Goal: Use online tool/utility: Utilize a website feature to perform a specific function

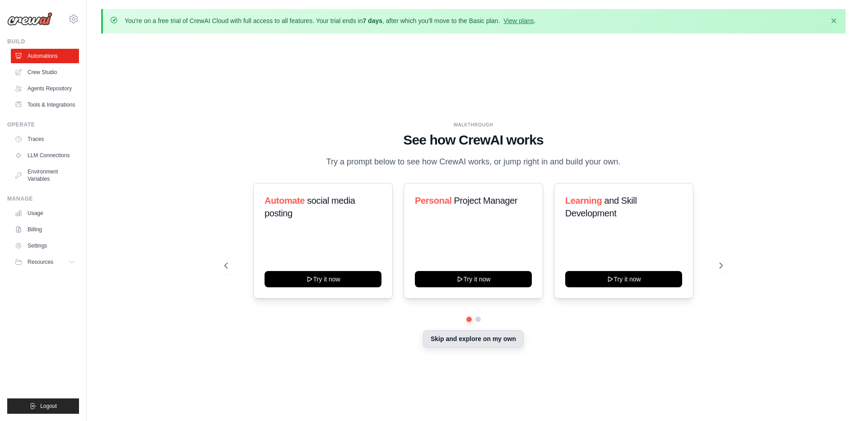
click at [477, 331] on button "Skip and explore on my own" at bounding box center [473, 338] width 101 height 17
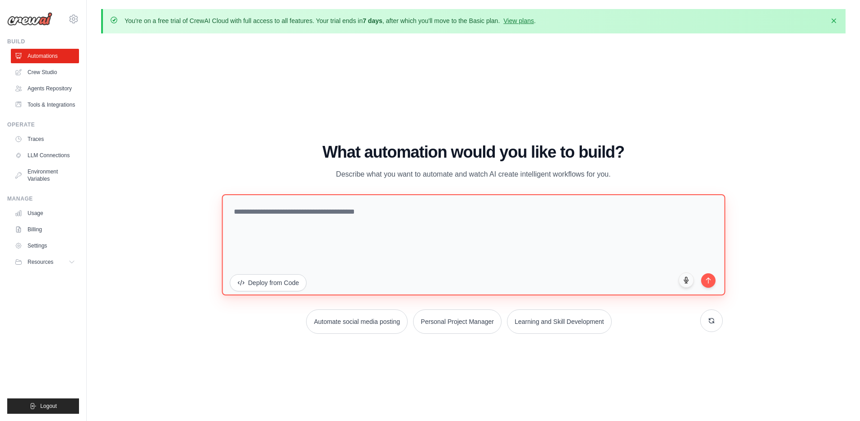
click at [383, 225] on textarea at bounding box center [473, 244] width 503 height 101
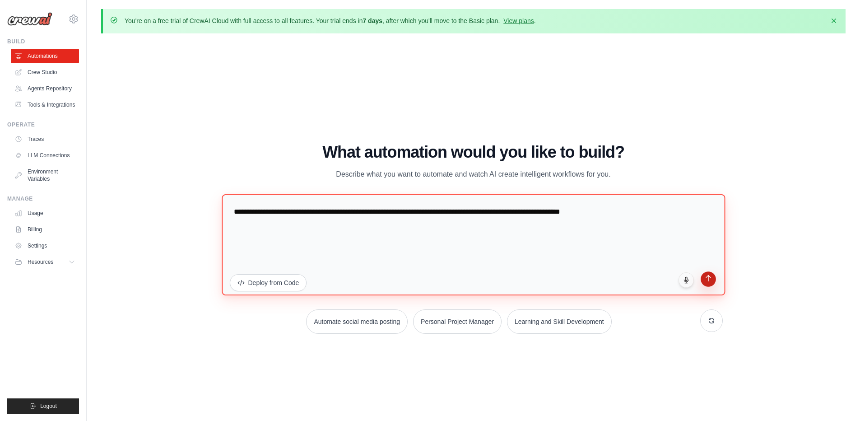
type textarea "**********"
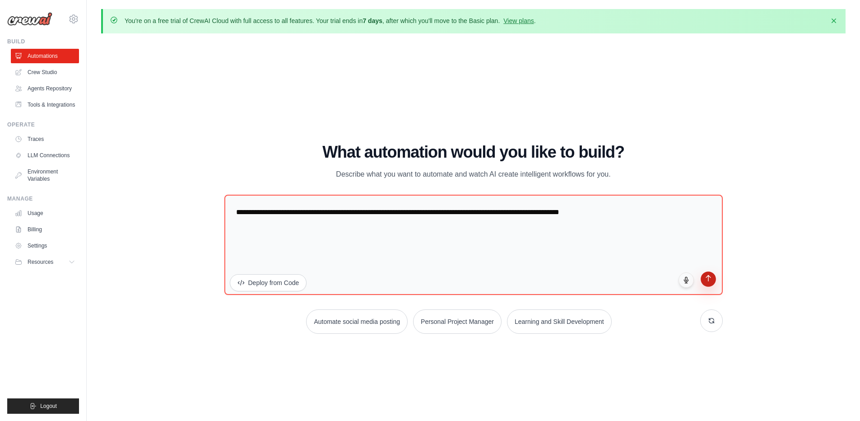
click at [704, 276] on icon "submit" at bounding box center [708, 278] width 8 height 8
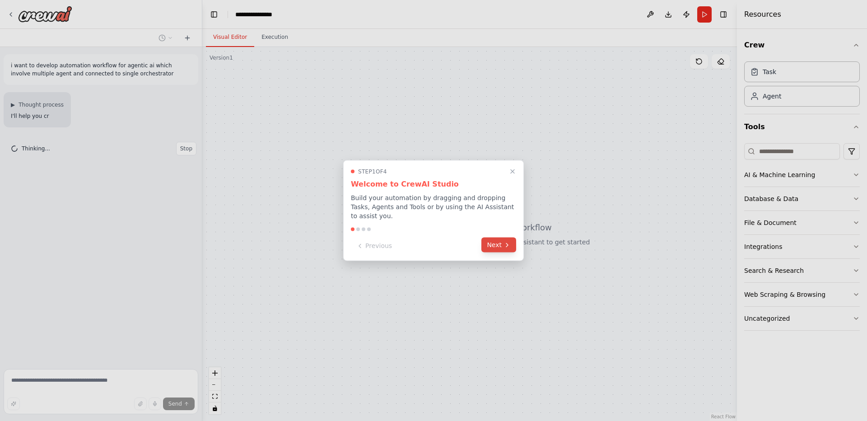
click at [500, 240] on button "Next" at bounding box center [498, 244] width 35 height 15
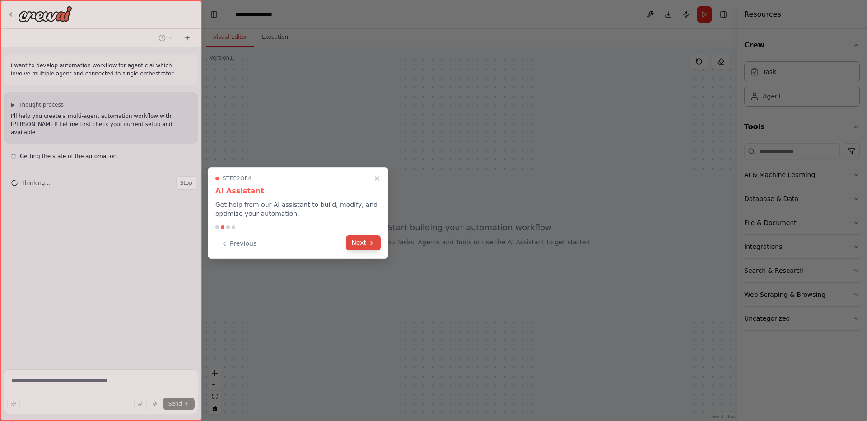
click at [365, 239] on button "Next" at bounding box center [363, 242] width 35 height 15
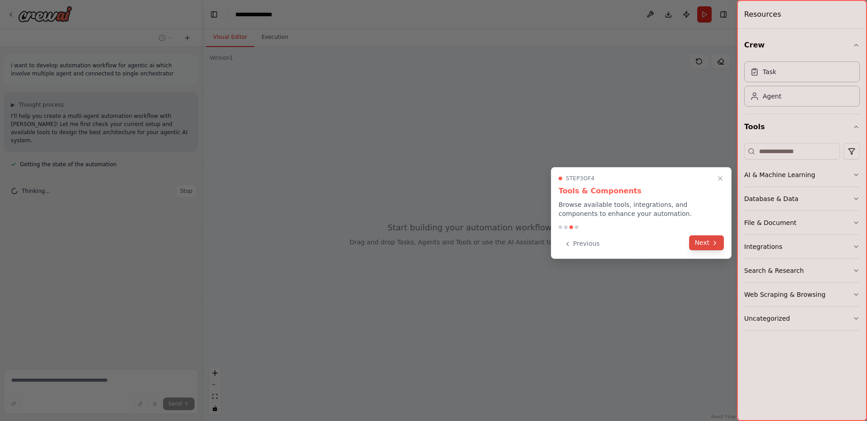
click at [716, 241] on icon at bounding box center [714, 242] width 7 height 7
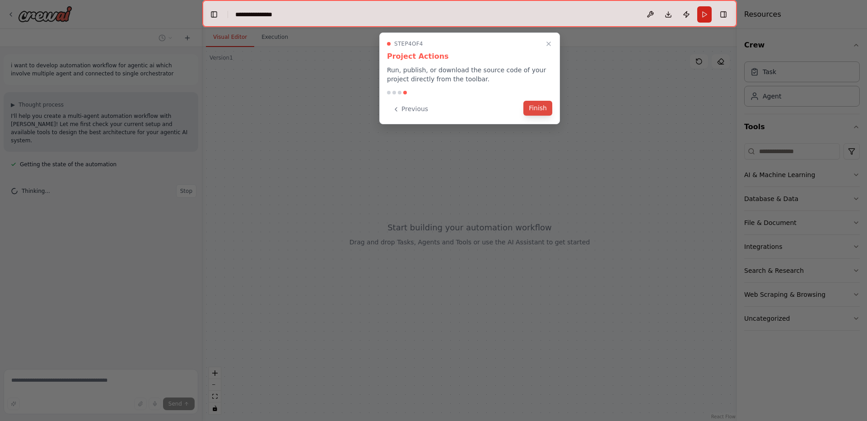
click at [538, 107] on button "Finish" at bounding box center [537, 108] width 29 height 15
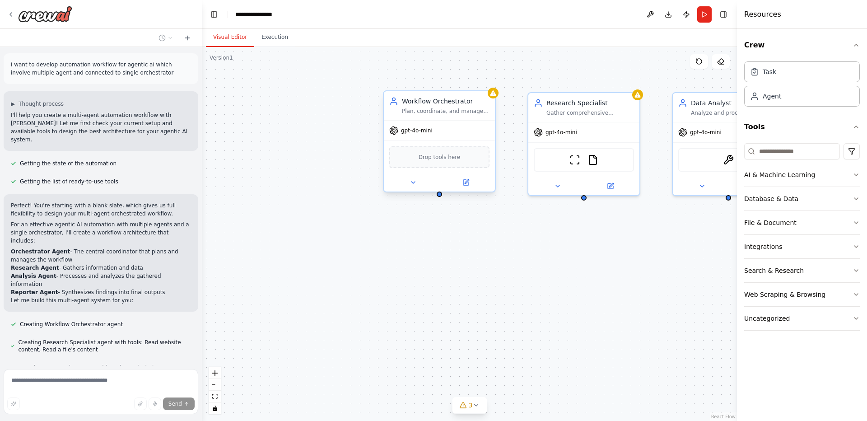
scroll to position [18, 0]
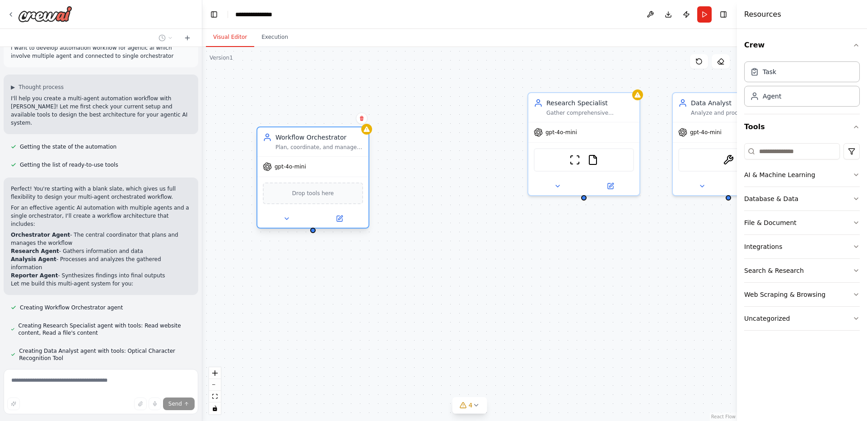
drag, startPoint x: 441, startPoint y: 98, endPoint x: 317, endPoint y: 131, distance: 127.6
click at [317, 133] on div "Workflow Orchestrator" at bounding box center [319, 137] width 88 height 9
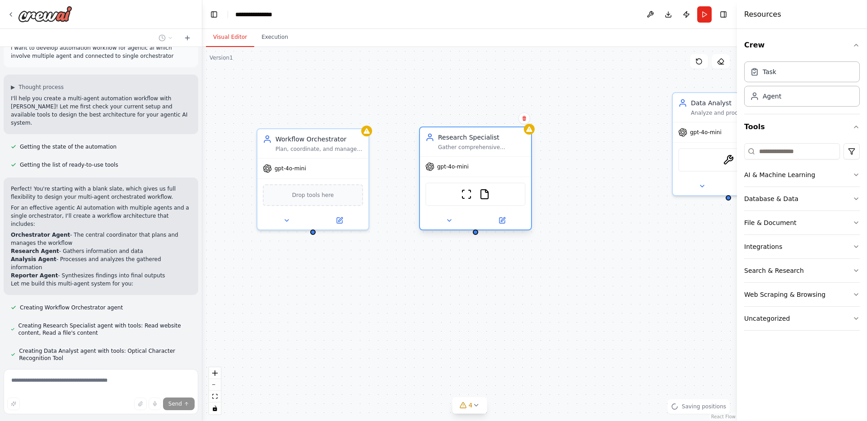
drag, startPoint x: 581, startPoint y: 103, endPoint x: 475, endPoint y: 143, distance: 113.4
click at [475, 143] on div "Research Specialist Gather comprehensive information about {research_topic} usi…" at bounding box center [482, 142] width 88 height 18
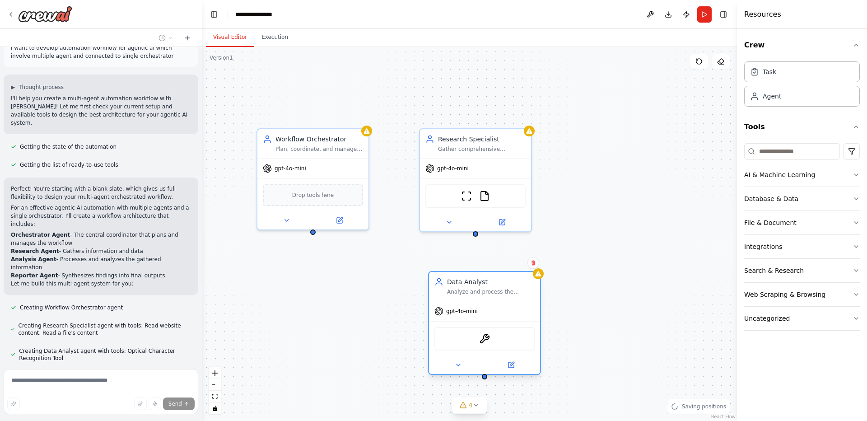
drag, startPoint x: 715, startPoint y: 107, endPoint x: 474, endPoint y: 285, distance: 299.5
click at [474, 288] on div "Analyze and process the research data collected for {analysis_focus}. Extract k…" at bounding box center [491, 291] width 88 height 7
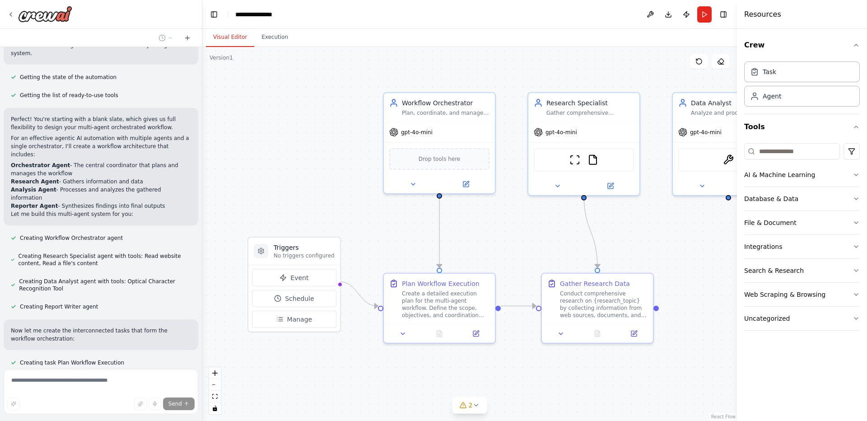
scroll to position [104, 0]
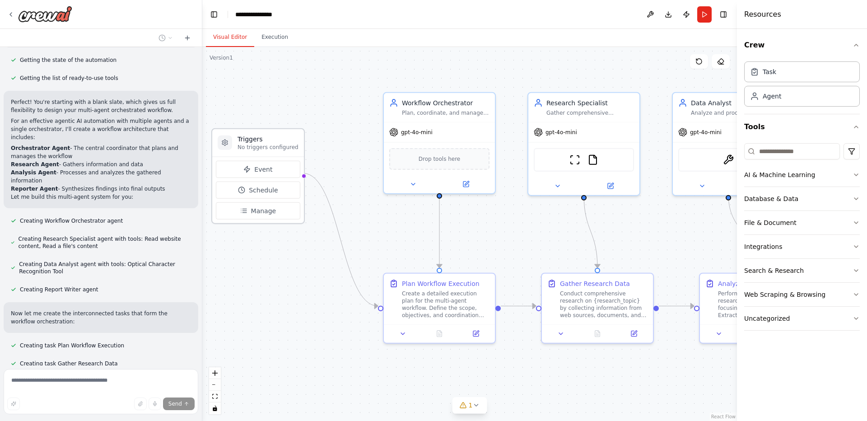
drag, startPoint x: 282, startPoint y: 200, endPoint x: 264, endPoint y: 132, distance: 69.8
click at [264, 135] on h3 "Triggers" at bounding box center [267, 139] width 61 height 9
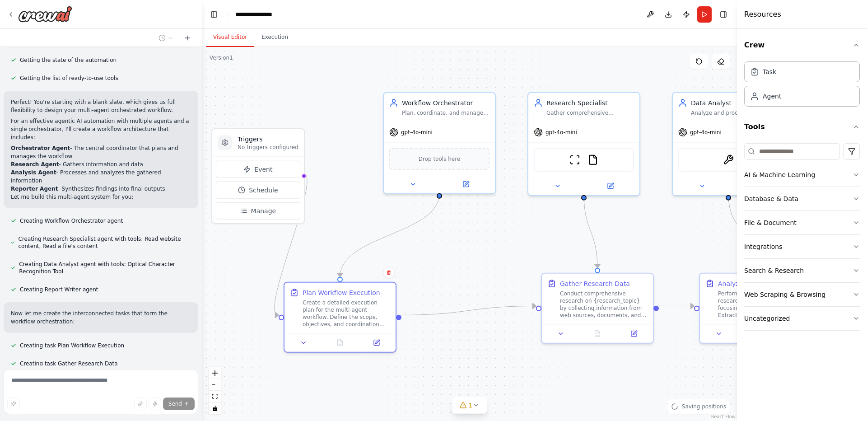
drag, startPoint x: 405, startPoint y: 286, endPoint x: 402, endPoint y: 305, distance: 19.3
click at [318, 299] on div "Create a detailed execution plan for the multi-agent workflow. Define the scope…" at bounding box center [346, 313] width 88 height 29
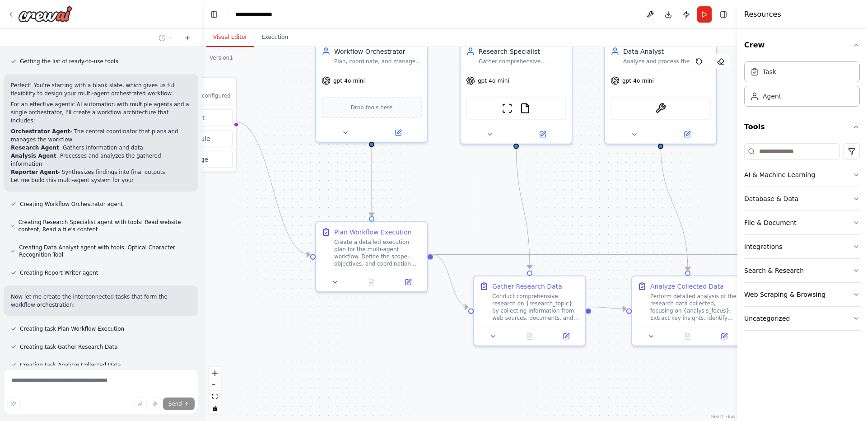
drag, startPoint x: 578, startPoint y: 286, endPoint x: 536, endPoint y: 249, distance: 56.0
click at [521, 232] on div ".deletable-edge-delete-btn { width: 20px; height: 20px; border: 0px solid #ffff…" at bounding box center [469, 234] width 534 height 374
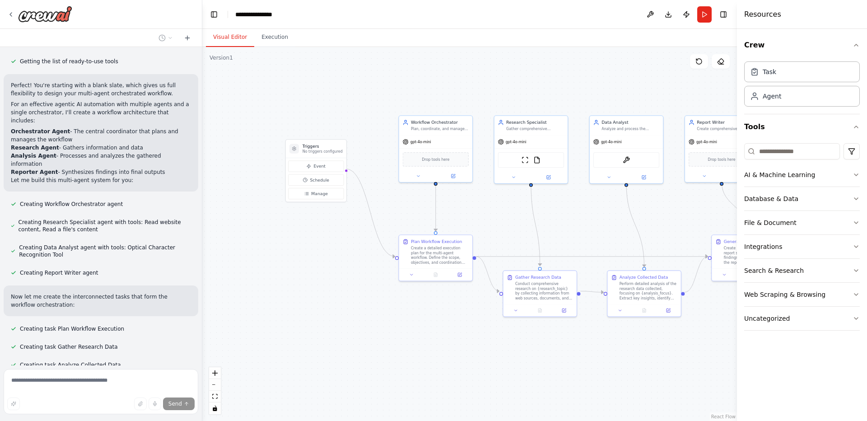
scroll to position [138, 0]
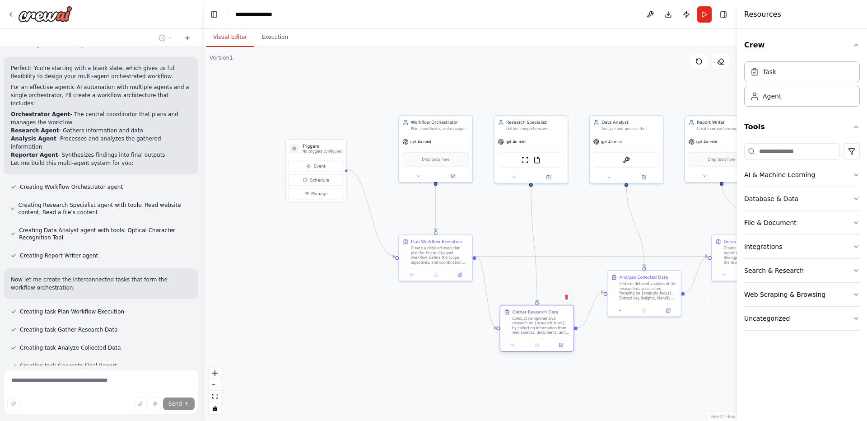
drag, startPoint x: 536, startPoint y: 286, endPoint x: 585, endPoint y: 316, distance: 57.9
click at [570, 316] on div "Conduct comprehensive research on {research_topic} by collecting information fr…" at bounding box center [541, 325] width 58 height 19
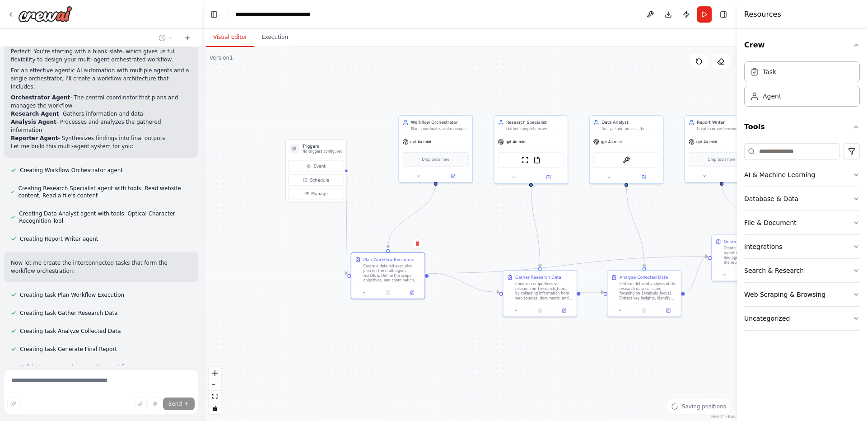
drag, startPoint x: 437, startPoint y: 242, endPoint x: 376, endPoint y: 303, distance: 86.5
click at [385, 264] on div "Create a detailed execution plan for the multi-agent workflow. Define the scope…" at bounding box center [392, 273] width 58 height 19
click at [215, 396] on icon "fit view" at bounding box center [214, 396] width 5 height 5
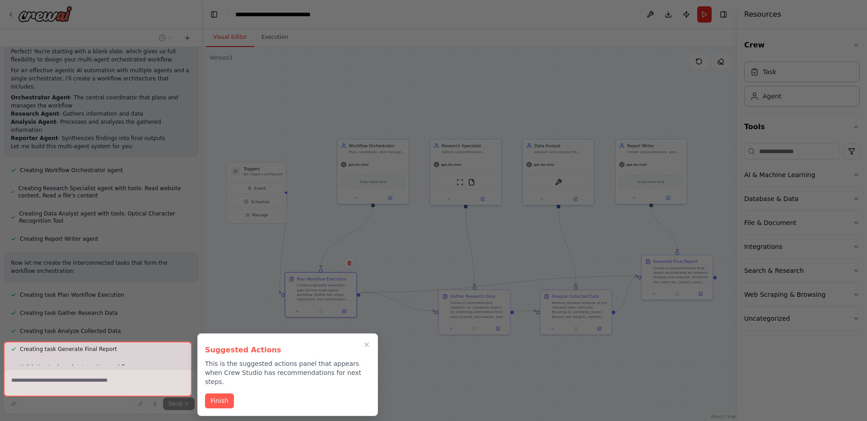
scroll to position [176, 0]
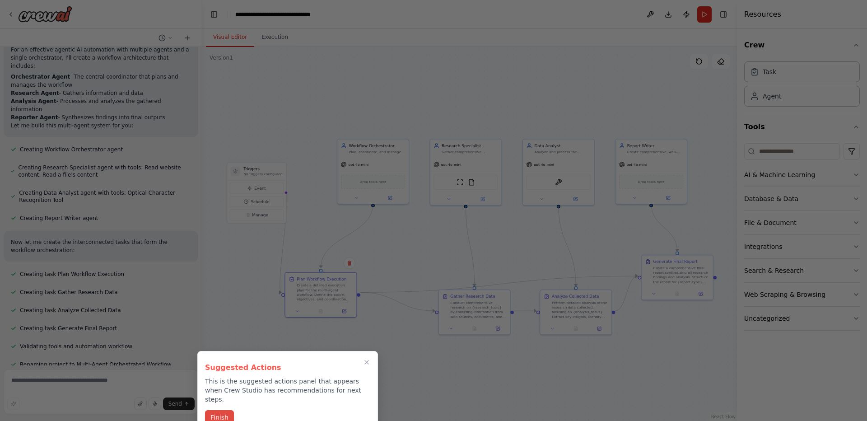
click at [220, 410] on button "Finish" at bounding box center [219, 417] width 29 height 15
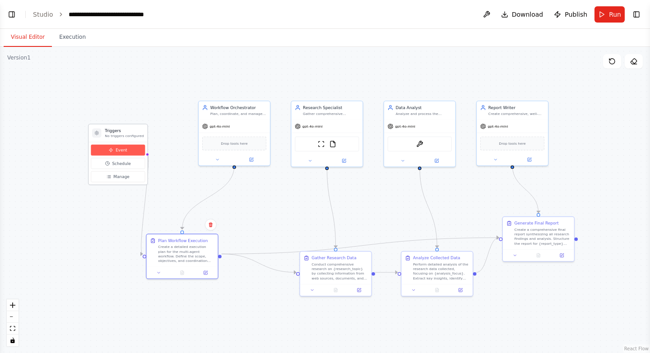
drag, startPoint x: 28, startPoint y: 107, endPoint x: 141, endPoint y: 145, distance: 119.8
click at [91, 69] on div ".deletable-edge-delete-btn { width: 20px; height: 20px; border: 0px solid #ffff…" at bounding box center [325, 200] width 650 height 306
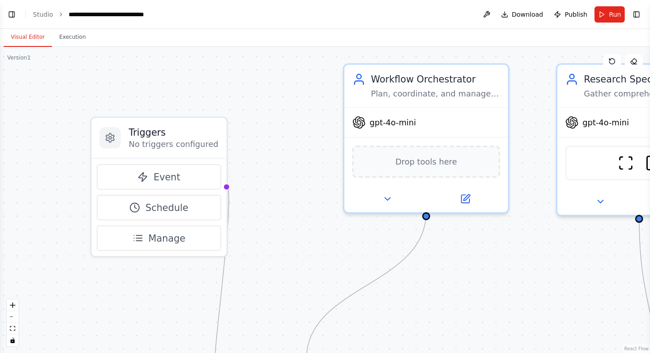
drag, startPoint x: 224, startPoint y: 154, endPoint x: 258, endPoint y: 171, distance: 38.0
click at [258, 171] on div ".deletable-edge-delete-btn { width: 20px; height: 20px; border: 0px solid #ffff…" at bounding box center [325, 200] width 650 height 306
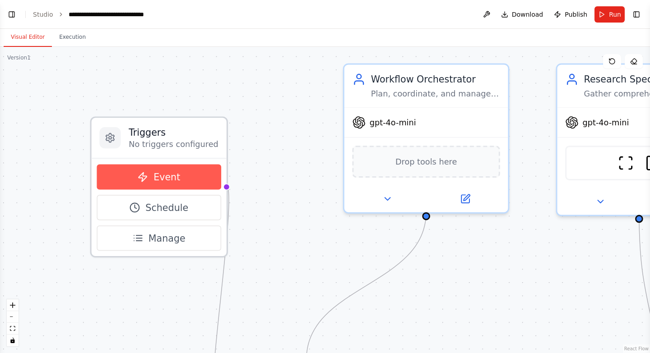
click at [154, 171] on span "Event" at bounding box center [166, 177] width 27 height 13
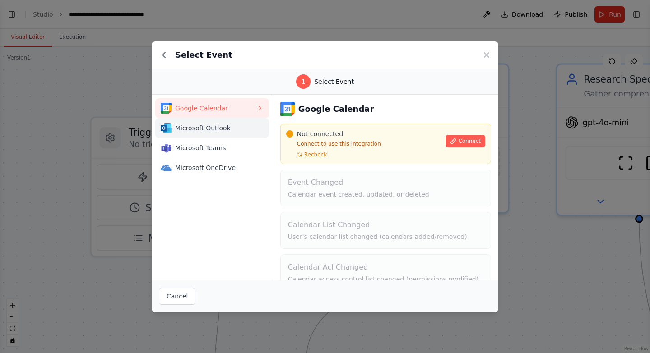
click at [228, 124] on span "Microsoft Outlook" at bounding box center [215, 128] width 81 height 9
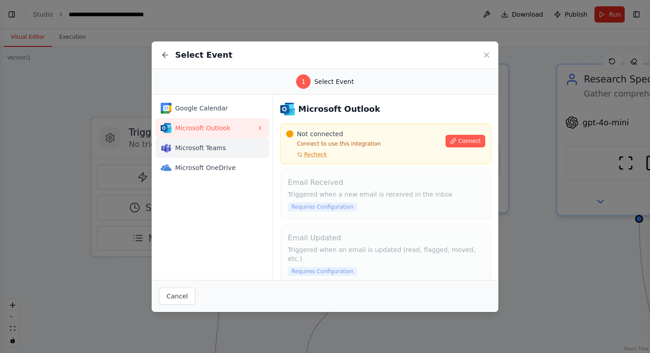
click at [228, 138] on button "Microsoft Teams" at bounding box center [212, 148] width 114 height 20
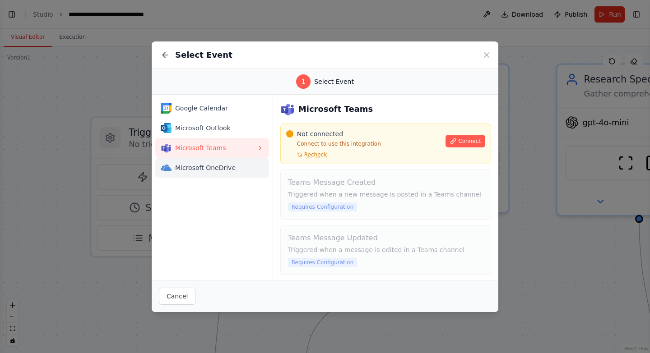
click at [233, 163] on span "Microsoft OneDrive" at bounding box center [215, 167] width 81 height 9
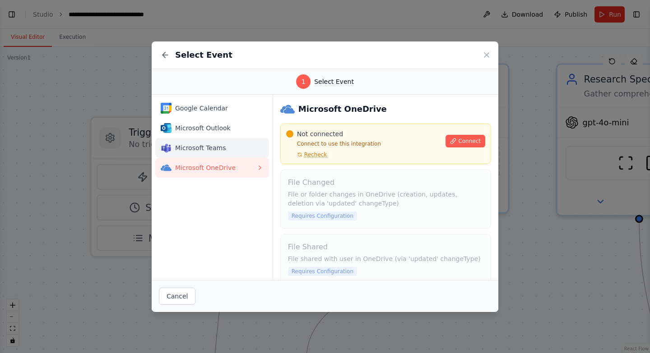
click at [230, 138] on button "Microsoft Teams" at bounding box center [212, 148] width 114 height 20
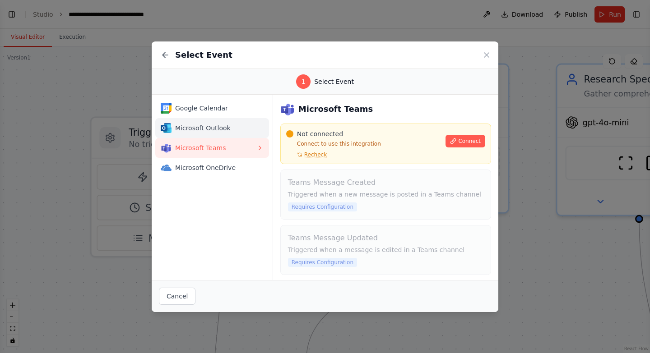
click at [237, 124] on span "Microsoft Outlook" at bounding box center [215, 128] width 81 height 9
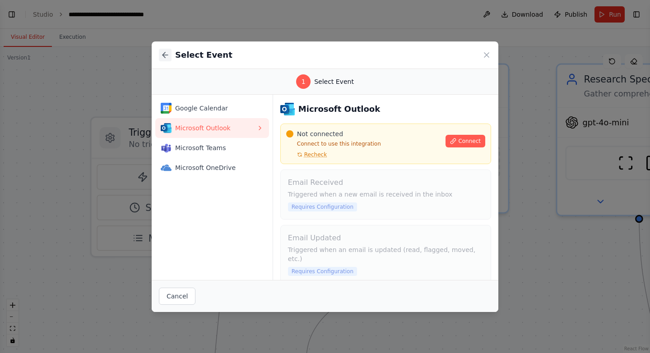
click at [165, 55] on icon at bounding box center [163, 54] width 3 height 5
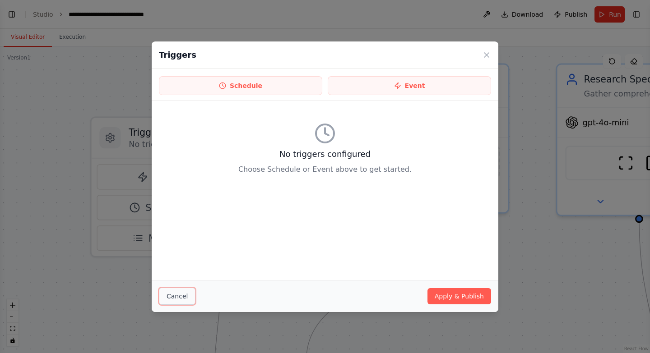
click at [187, 298] on button "Cancel" at bounding box center [177, 296] width 37 height 17
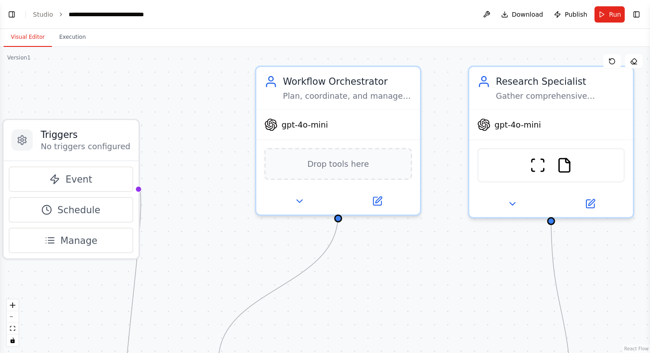
drag, startPoint x: 280, startPoint y: 225, endPoint x: 188, endPoint y: 230, distance: 92.2
click at [188, 230] on div ".deletable-edge-delete-btn { width: 20px; height: 20px; border: 0px solid #ffff…" at bounding box center [325, 200] width 650 height 306
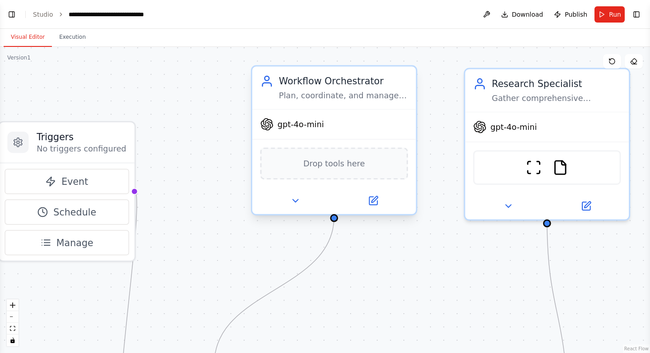
click at [333, 162] on span "Drop tools here" at bounding box center [333, 163] width 61 height 13
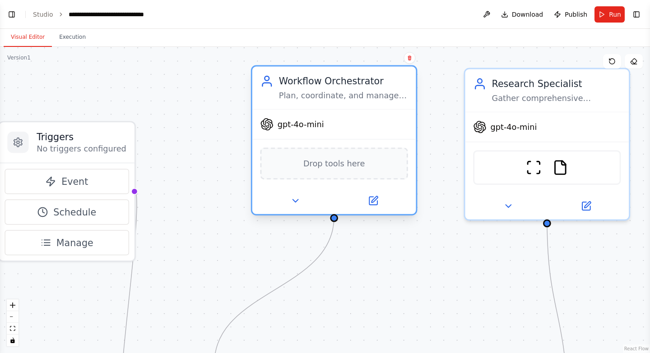
click at [287, 121] on span "gpt-4o-mini" at bounding box center [301, 124] width 46 height 11
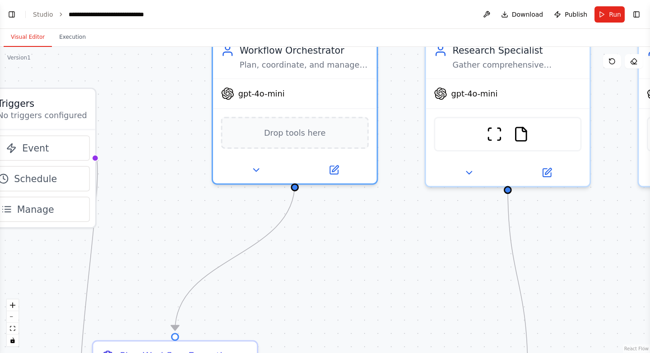
drag, startPoint x: 255, startPoint y: 254, endPoint x: 215, endPoint y: 220, distance: 51.6
click at [215, 220] on div ".deletable-edge-delete-btn { width: 20px; height: 20px; border: 0px solid #ffff…" at bounding box center [325, 200] width 650 height 306
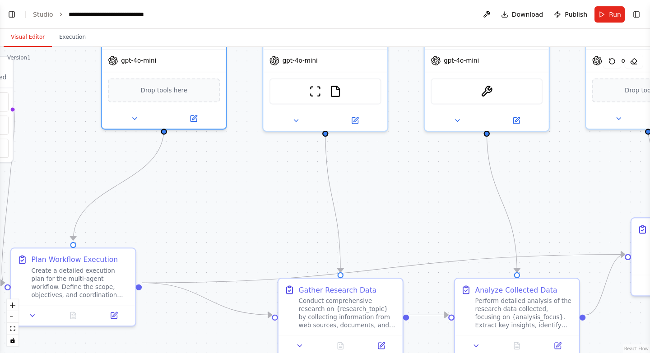
drag, startPoint x: 409, startPoint y: 246, endPoint x: 301, endPoint y: 138, distance: 152.6
click at [274, 186] on div ".deletable-edge-delete-btn { width: 20px; height: 20px; border: 0px solid #ffff…" at bounding box center [325, 200] width 650 height 306
click at [295, 114] on icon at bounding box center [295, 118] width 8 height 8
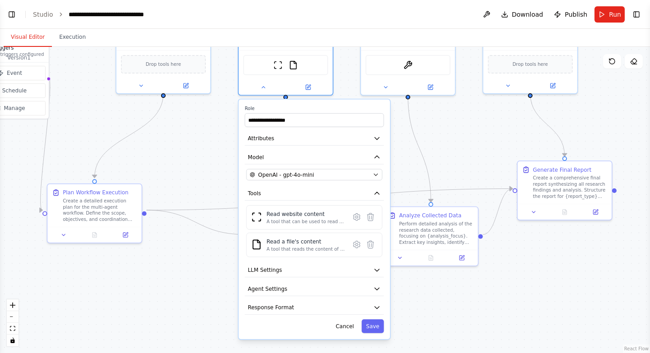
drag, startPoint x: 244, startPoint y: 233, endPoint x: 198, endPoint y: 167, distance: 80.4
click at [198, 167] on div ".deletable-edge-delete-btn { width: 20px; height: 20px; border: 0px solid #ffff…" at bounding box center [325, 200] width 650 height 306
click at [379, 266] on icon "button" at bounding box center [377, 270] width 8 height 8
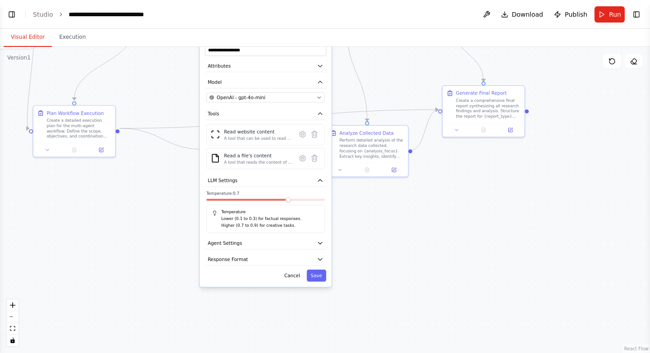
drag, startPoint x: 223, startPoint y: 292, endPoint x: 168, endPoint y: 205, distance: 102.6
click at [168, 205] on div ".deletable-edge-delete-btn { width: 20px; height: 20px; border: 0px solid #ffff…" at bounding box center [325, 200] width 650 height 306
click at [324, 237] on button "Agent Settings" at bounding box center [265, 243] width 121 height 12
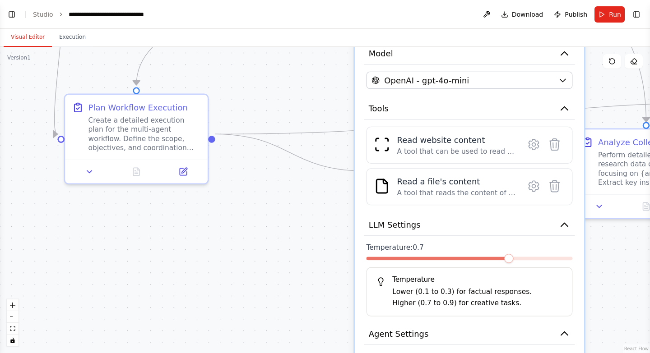
drag, startPoint x: 89, startPoint y: 212, endPoint x: 316, endPoint y: 356, distance: 268.9
click at [316, 353] on html "i want to develop automation workflow for agentic ai which involve multiple age…" at bounding box center [325, 176] width 650 height 353
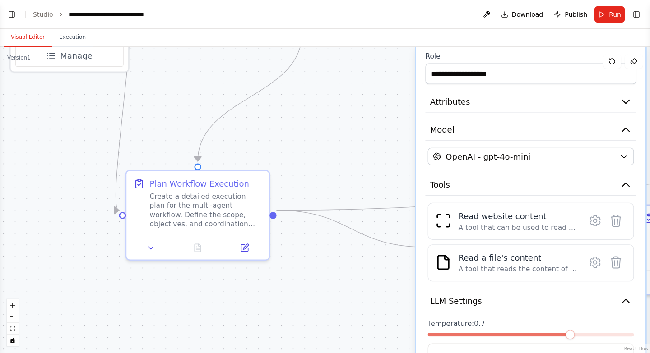
drag, startPoint x: 248, startPoint y: 272, endPoint x: 292, endPoint y: 320, distance: 65.5
click at [292, 320] on div ".deletable-edge-delete-btn { width: 20px; height: 20px; border: 0px solid #ffff…" at bounding box center [325, 200] width 650 height 306
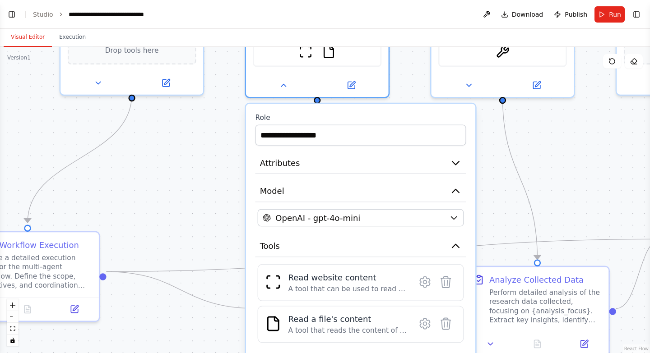
drag, startPoint x: 216, startPoint y: 178, endPoint x: 196, endPoint y: 172, distance: 20.6
click at [196, 172] on div ".deletable-edge-delete-btn { width: 20px; height: 20px; border: 0px solid #ffff…" at bounding box center [325, 200] width 650 height 306
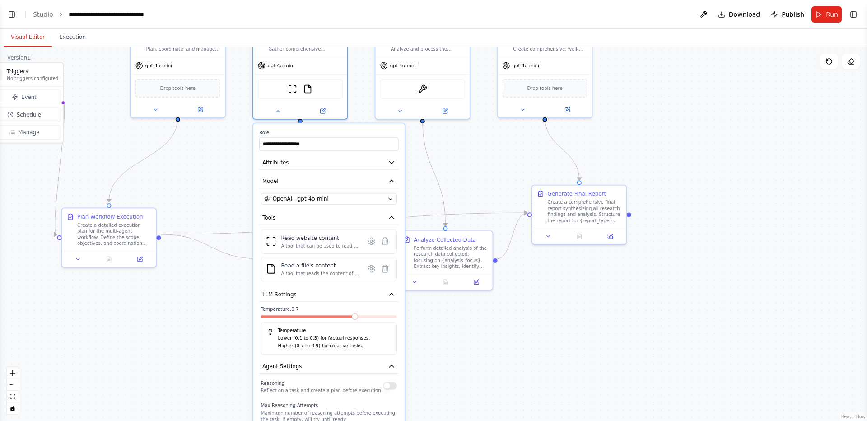
click at [457, 145] on div ".deletable-edge-delete-btn { width: 20px; height: 20px; border: 0px solid #ffff…" at bounding box center [433, 234] width 867 height 374
click at [502, 353] on div ".deletable-edge-delete-btn { width: 20px; height: 20px; border: 0px solid #ffff…" at bounding box center [433, 234] width 867 height 374
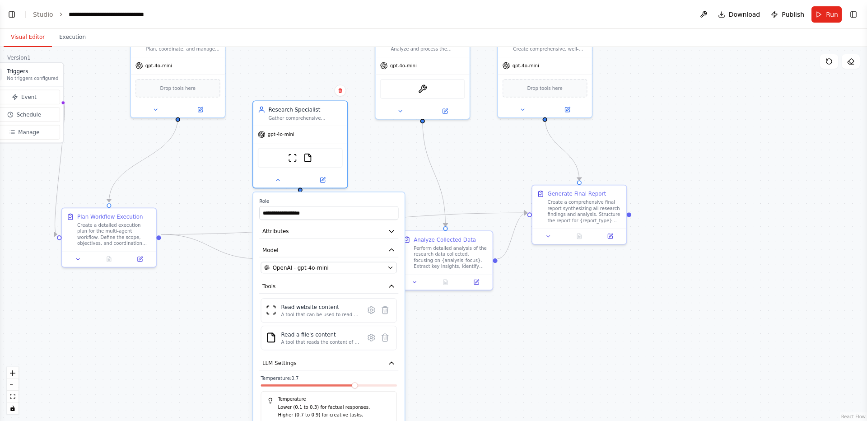
drag, startPoint x: 345, startPoint y: 125, endPoint x: 346, endPoint y: 195, distance: 70.0
click at [346, 198] on label "Role" at bounding box center [328, 201] width 139 height 6
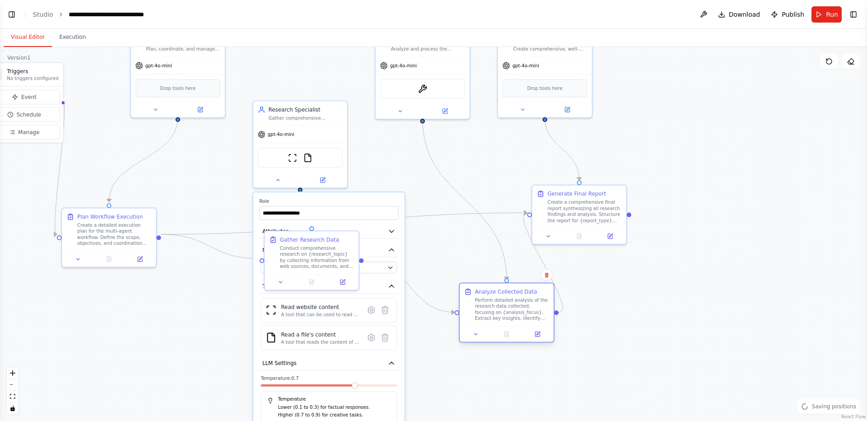
drag, startPoint x: 458, startPoint y: 235, endPoint x: 551, endPoint y: 307, distance: 117.1
click at [537, 295] on div "Analyze Collected Data" at bounding box center [506, 292] width 62 height 8
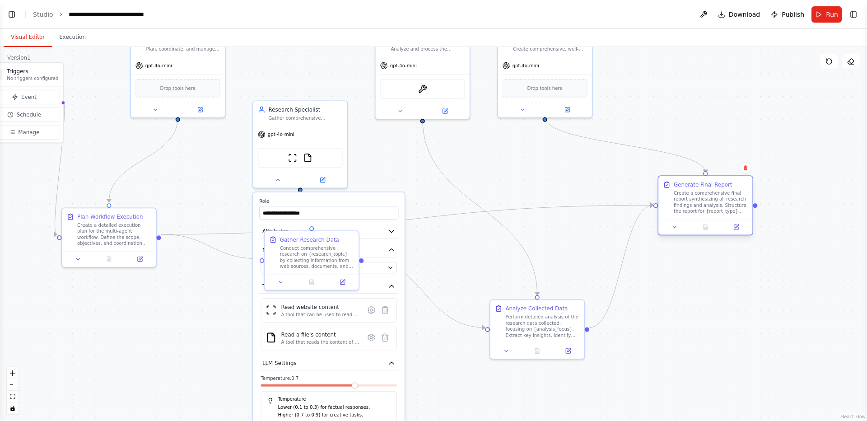
drag, startPoint x: 583, startPoint y: 211, endPoint x: 710, endPoint y: 203, distance: 126.6
click at [710, 203] on div "Create a comprehensive final report synthesizing all research findings and anal…" at bounding box center [710, 202] width 74 height 24
click at [707, 199] on div "Create a comprehensive final report synthesizing all research findings and anal…" at bounding box center [710, 202] width 74 height 24
click at [675, 224] on icon at bounding box center [674, 227] width 6 height 6
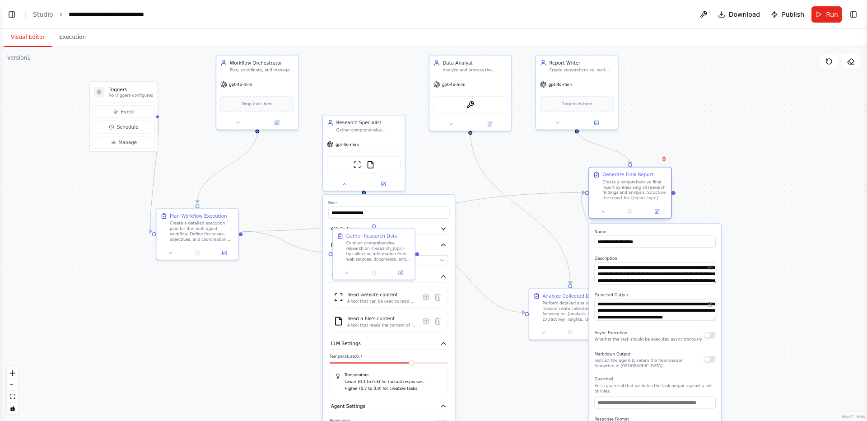
drag, startPoint x: 678, startPoint y: 185, endPoint x: 627, endPoint y: 176, distance: 51.6
click at [627, 179] on div "Create a comprehensive final report synthesizing all research findings and anal…" at bounding box center [634, 189] width 65 height 21
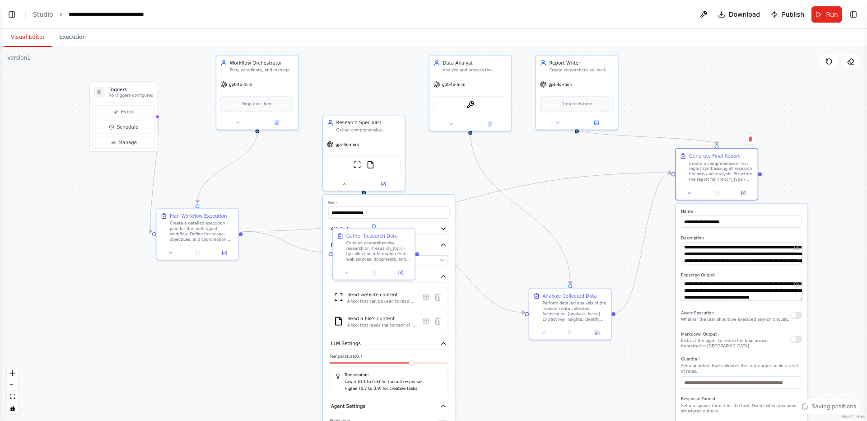
drag, startPoint x: 690, startPoint y: 224, endPoint x: 775, endPoint y: 203, distance: 87.9
click at [775, 209] on label "Name" at bounding box center [741, 211] width 121 height 5
